Goal: Register for event/course: Sign up to attend an event or enroll in a course

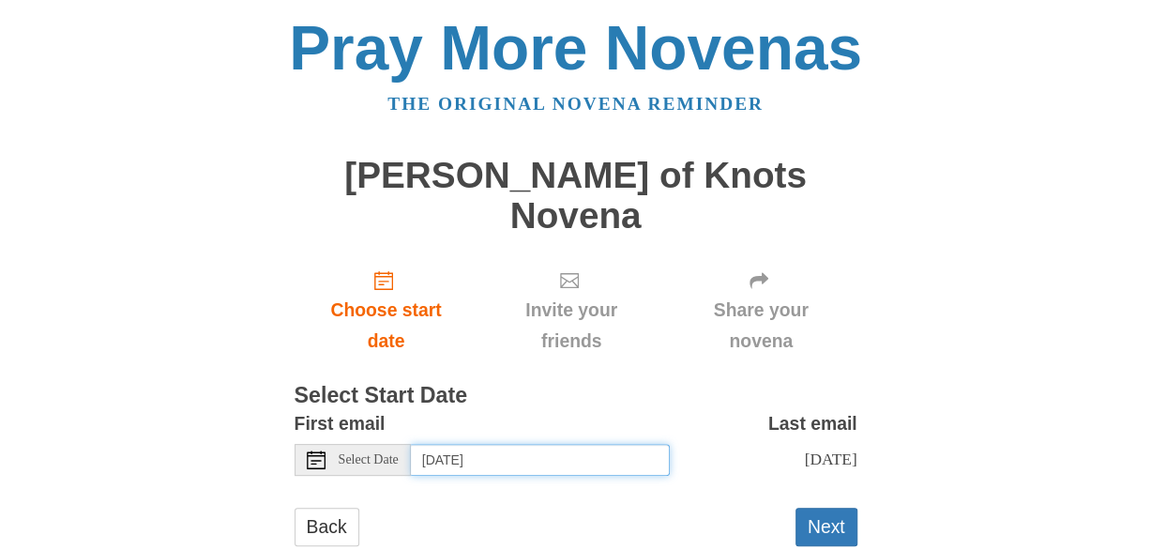
click at [592, 444] on input "[DATE]" at bounding box center [540, 460] width 259 height 32
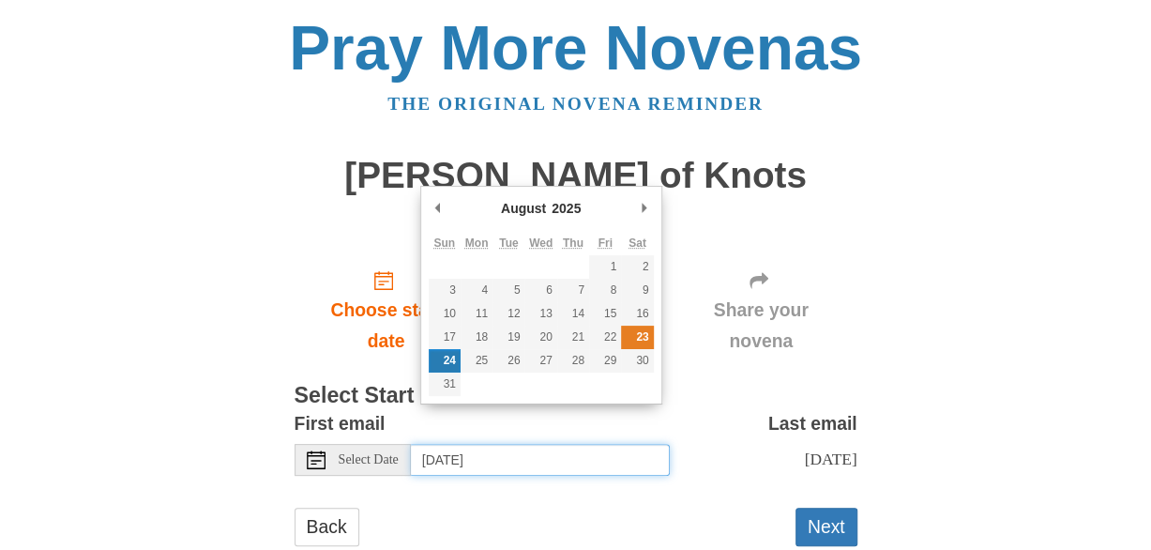
type input "[DATE]"
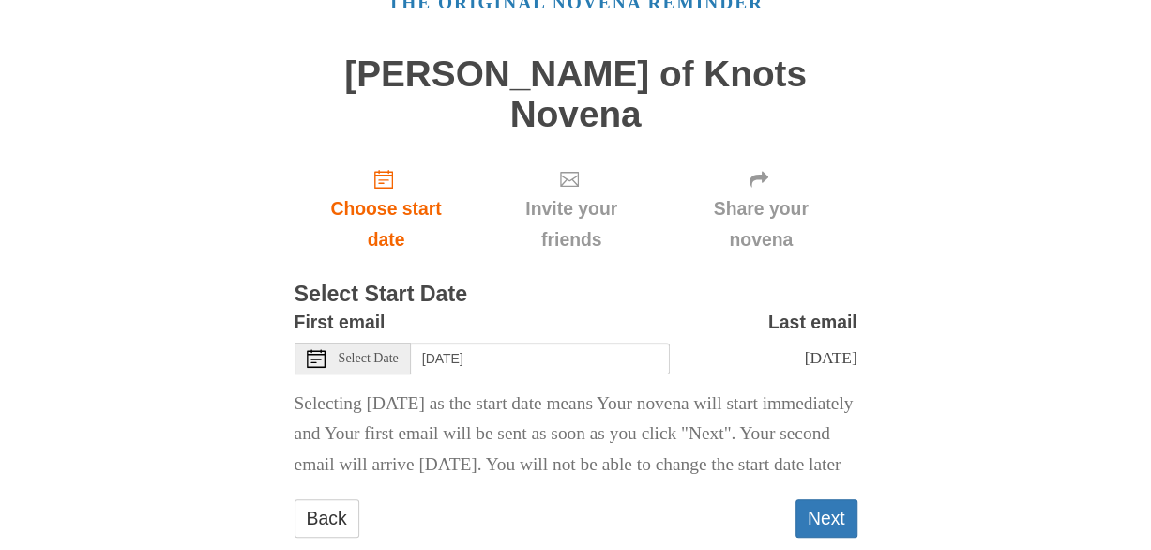
scroll to position [105, 0]
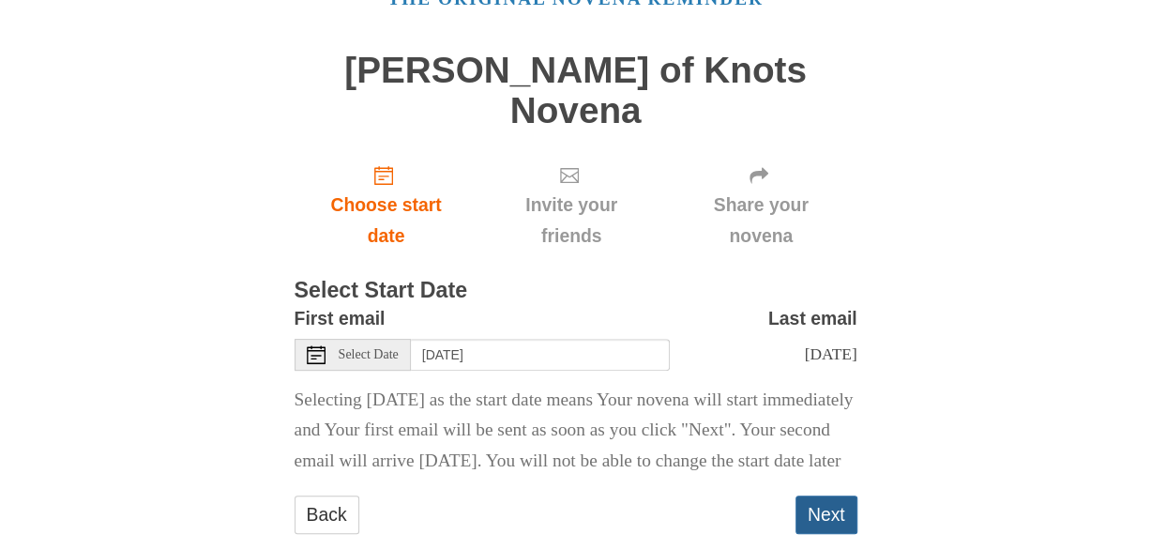
click at [823, 495] on button "Next" at bounding box center [826, 514] width 62 height 38
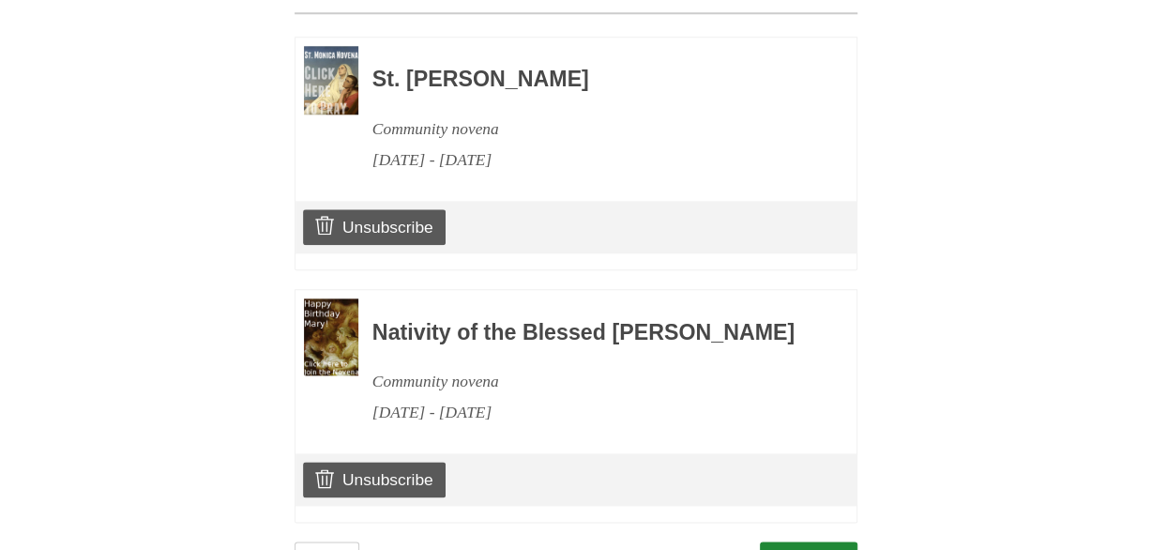
scroll to position [994, 0]
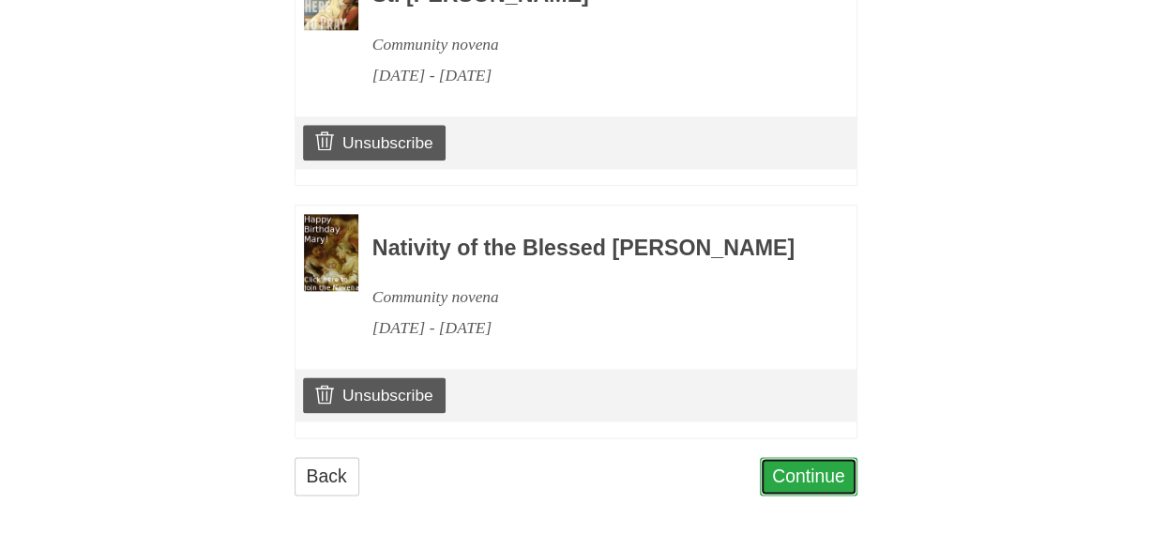
click at [803, 477] on link "Continue" at bounding box center [809, 476] width 98 height 38
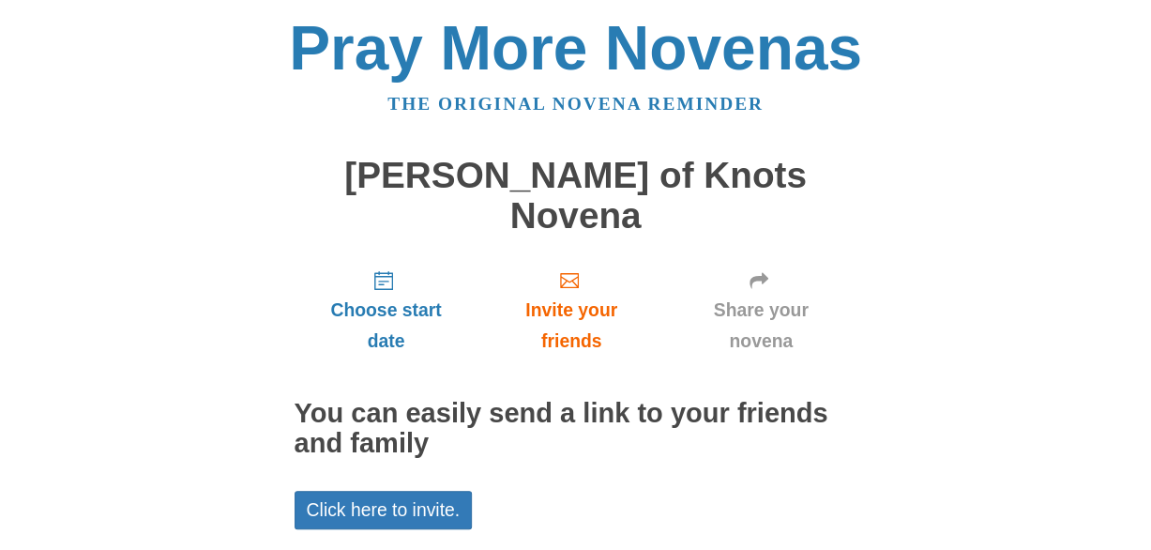
scroll to position [116, 0]
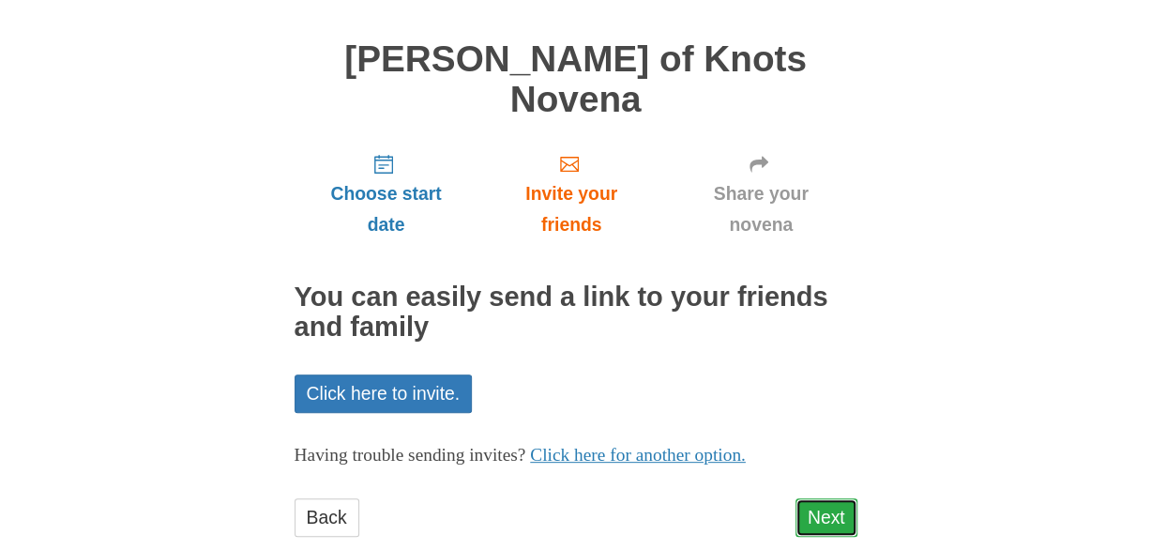
click at [803, 498] on link "Next" at bounding box center [826, 517] width 62 height 38
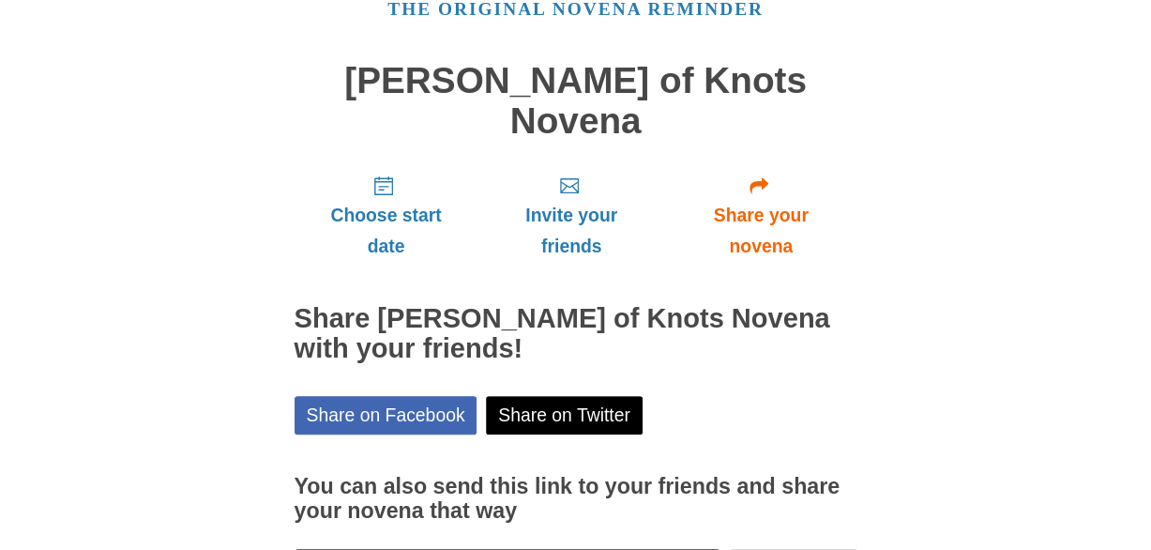
scroll to position [202, 0]
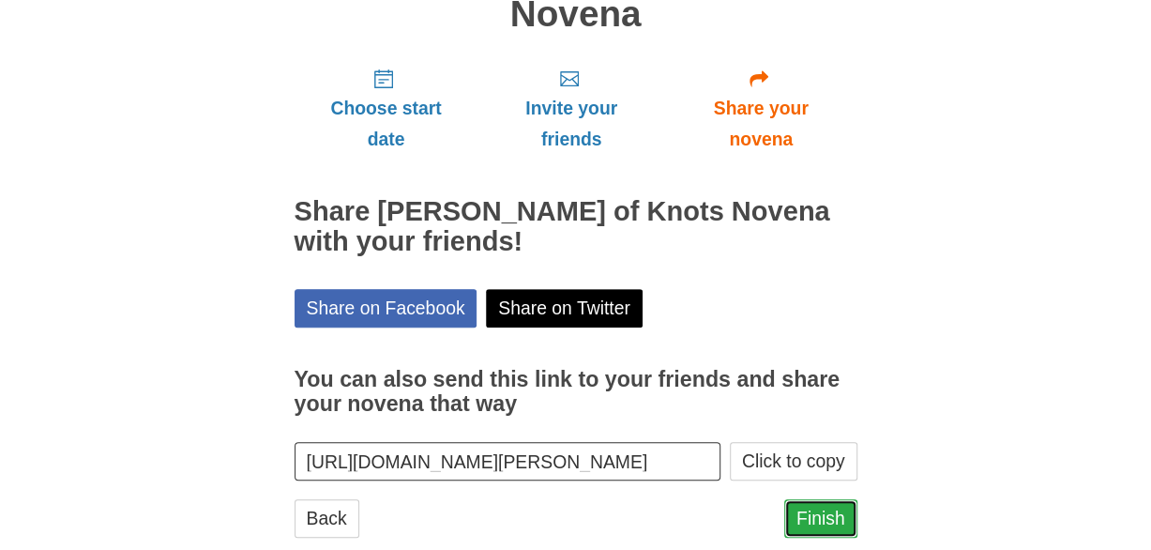
click at [834, 499] on link "Finish" at bounding box center [820, 518] width 73 height 38
